Goal: Transaction & Acquisition: Purchase product/service

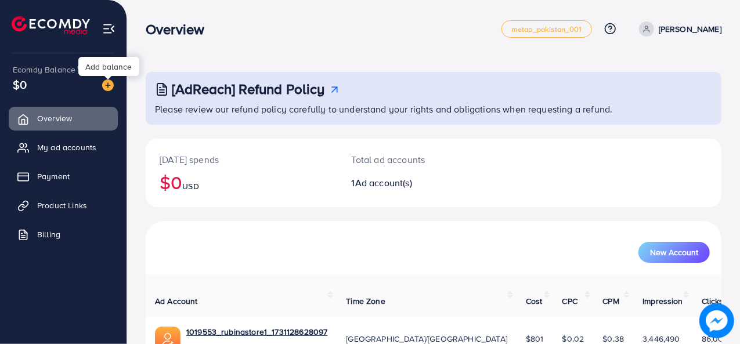
click at [106, 87] on img at bounding box center [108, 86] width 12 height 12
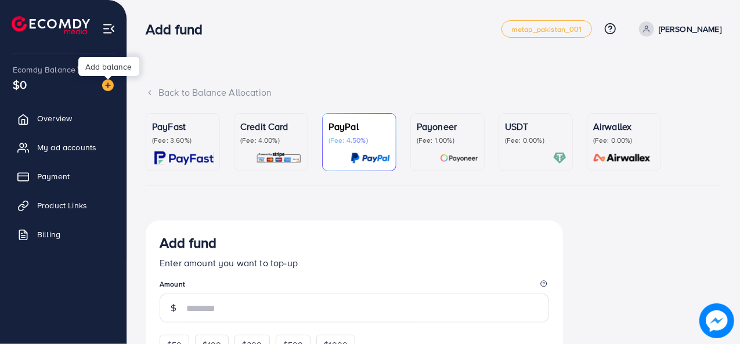
click at [107, 69] on div "Add balance" at bounding box center [108, 66] width 61 height 19
click at [172, 134] on div "PayFast (Fee: 3.60%)" at bounding box center [183, 133] width 62 height 26
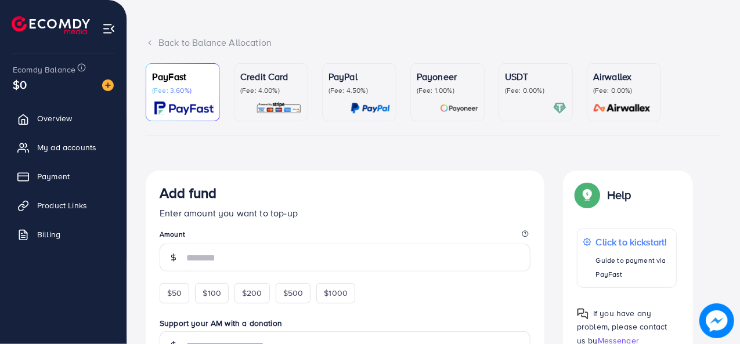
scroll to position [54, 0]
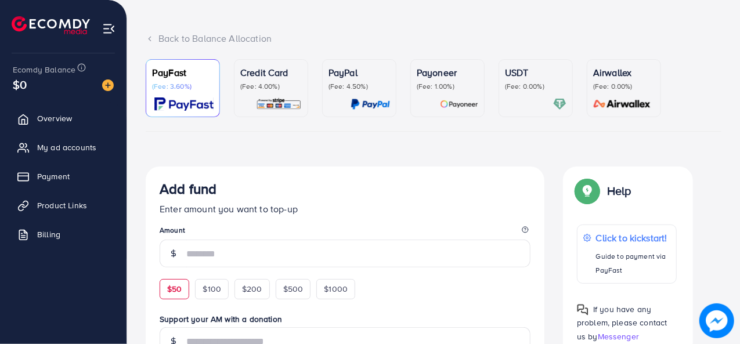
click at [180, 296] on div "$50" at bounding box center [175, 289] width 30 height 20
type input "**"
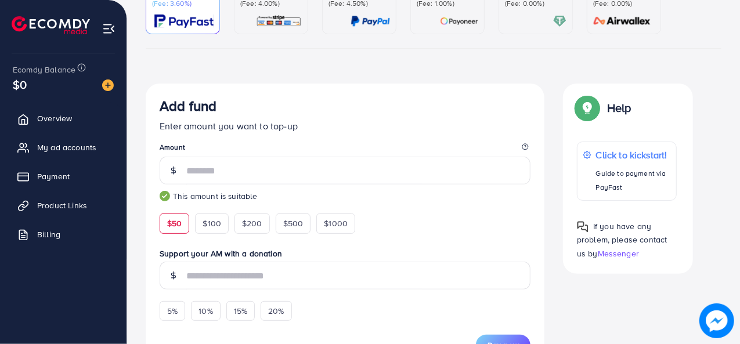
scroll to position [143, 0]
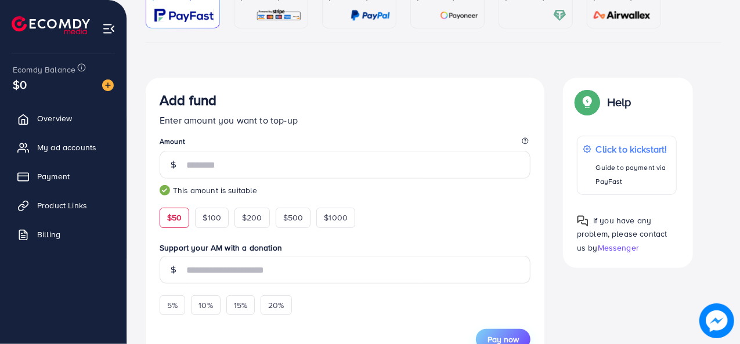
click at [518, 340] on span "Pay now" at bounding box center [503, 340] width 31 height 12
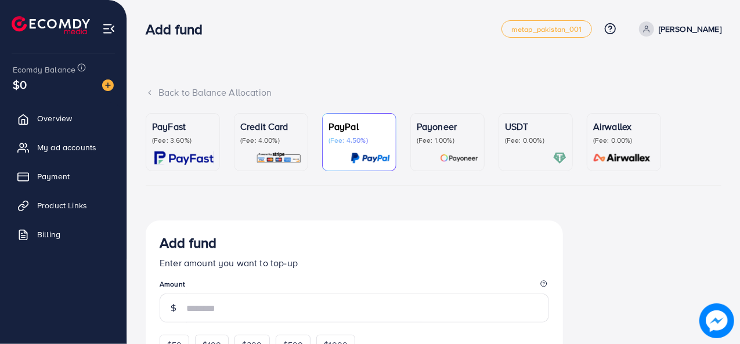
click at [174, 125] on p "PayFast" at bounding box center [183, 127] width 62 height 14
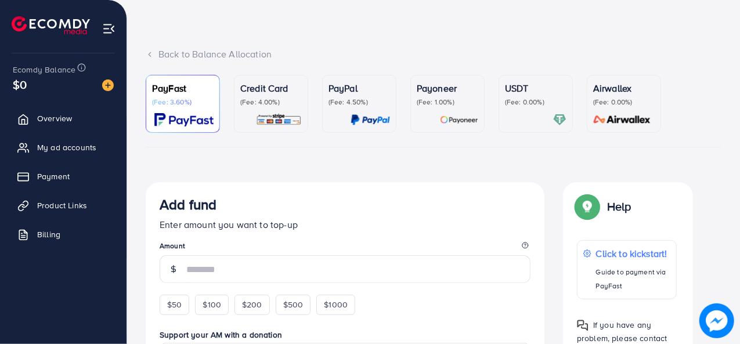
scroll to position [43, 0]
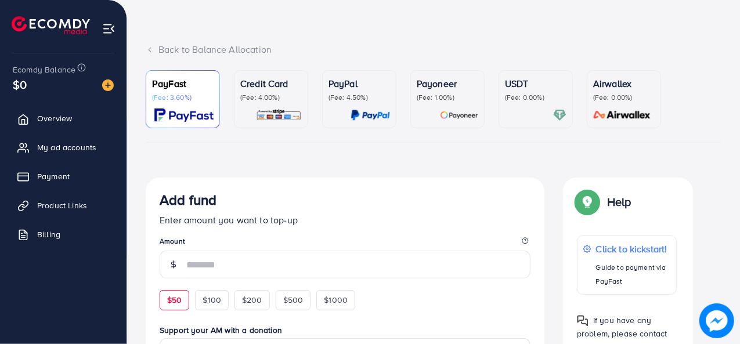
click at [177, 301] on span "$50" at bounding box center [174, 300] width 15 height 12
type input "**"
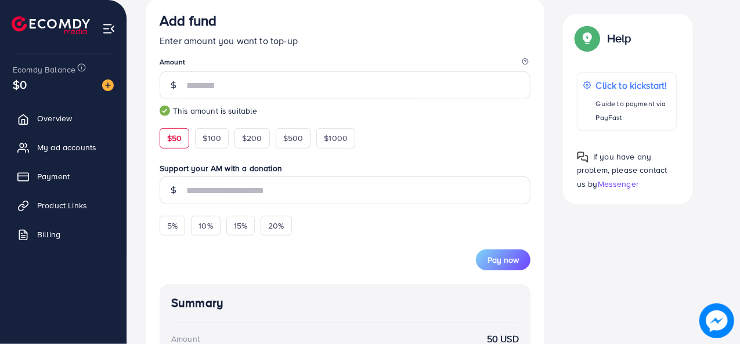
scroll to position [224, 0]
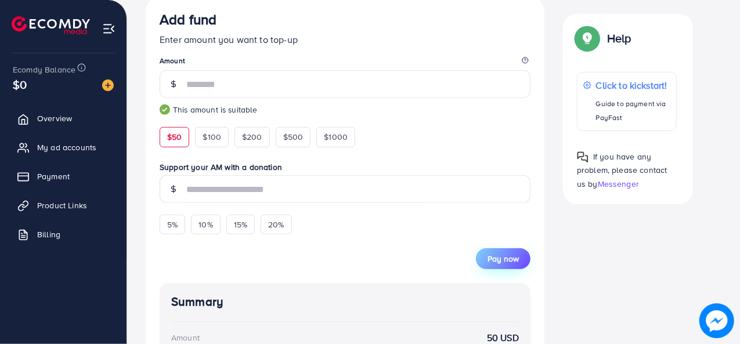
click at [507, 257] on span "Pay now" at bounding box center [503, 259] width 31 height 12
